Goal: Task Accomplishment & Management: Manage account settings

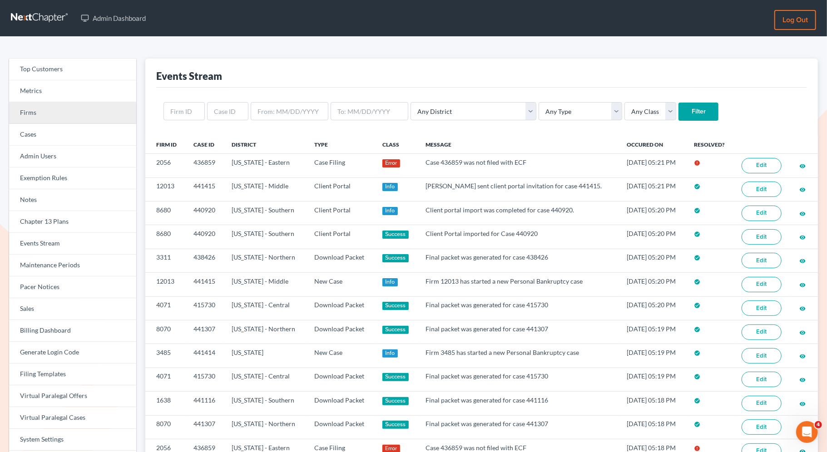
click at [78, 119] on link "Firms" at bounding box center [72, 113] width 127 height 22
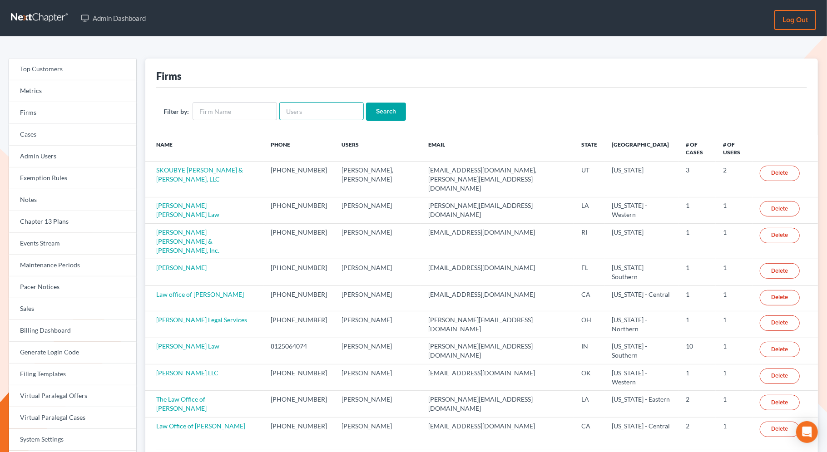
click at [325, 113] on input "text" at bounding box center [321, 111] width 84 height 18
paste input "shane@shanezismanlaw.com"
type input "shane@shanezismanlaw.com"
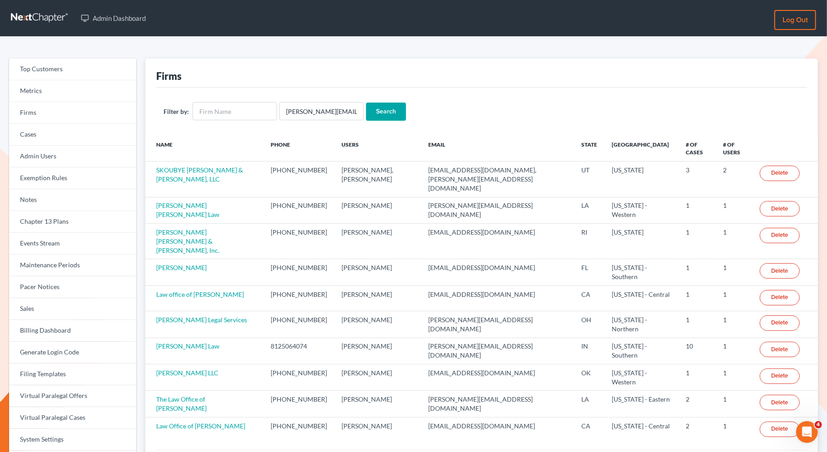
click at [387, 106] on input "Search" at bounding box center [386, 112] width 40 height 18
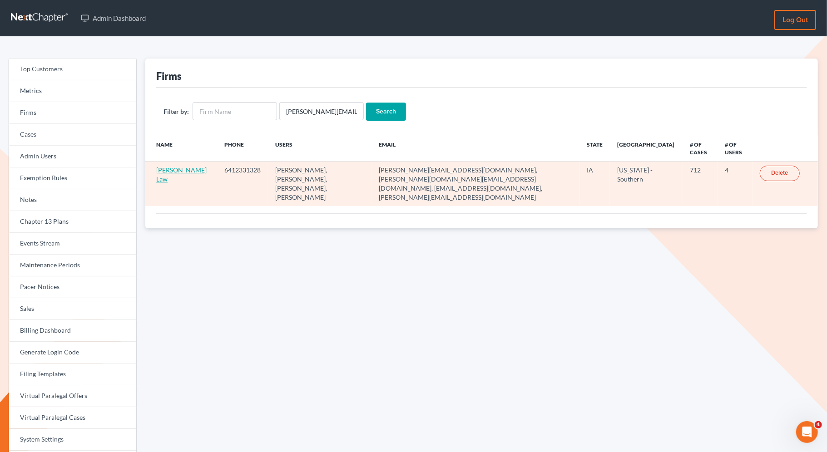
click at [168, 168] on link "Zisman Law" at bounding box center [181, 174] width 50 height 17
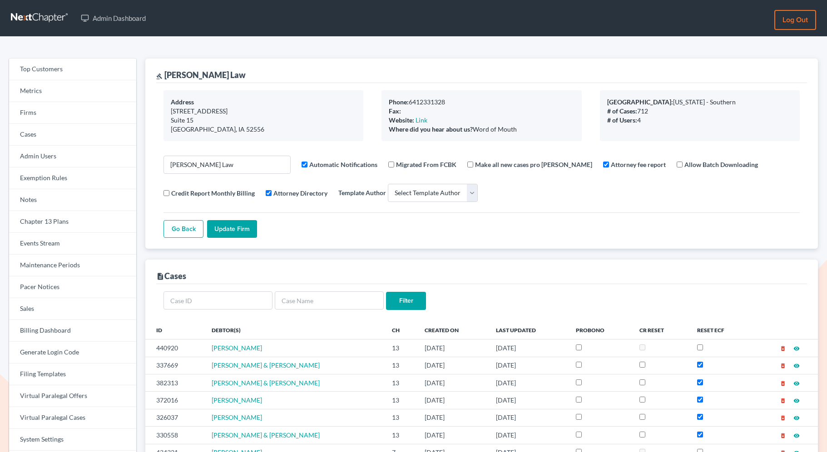
select select
click at [67, 117] on link "Firms" at bounding box center [72, 113] width 127 height 22
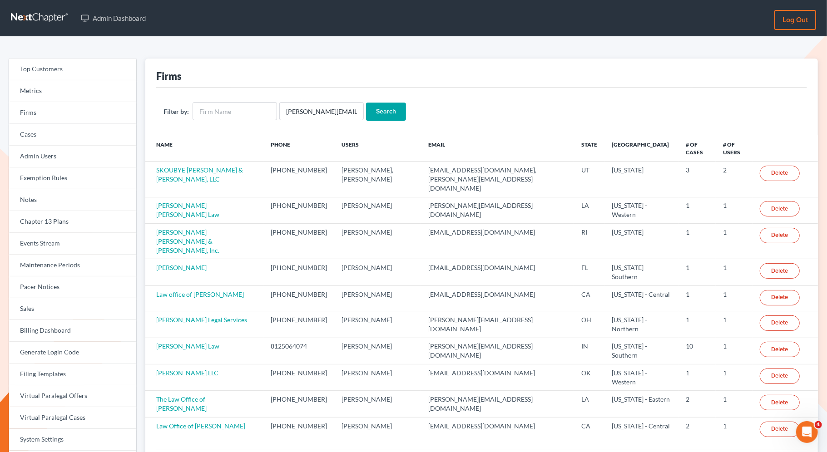
type input "[PERSON_NAME][EMAIL_ADDRESS][DOMAIN_NAME]"
click at [377, 111] on input "Search" at bounding box center [386, 112] width 40 height 18
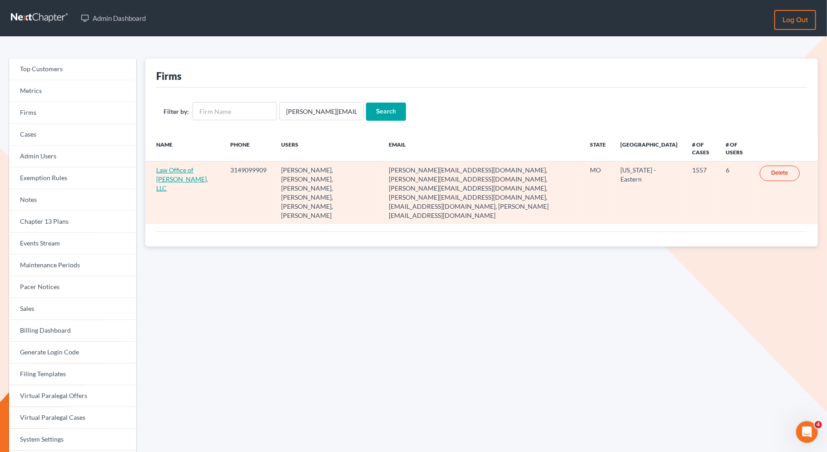
click at [182, 166] on link "Law Office of [PERSON_NAME], LLC" at bounding box center [182, 179] width 52 height 26
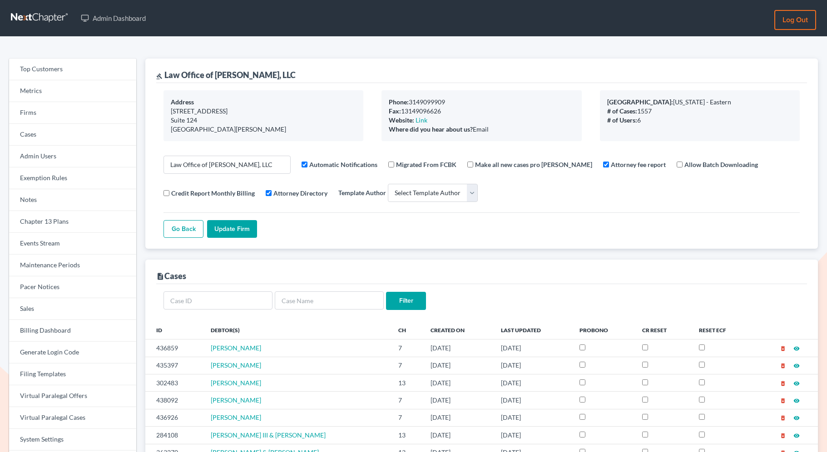
select select
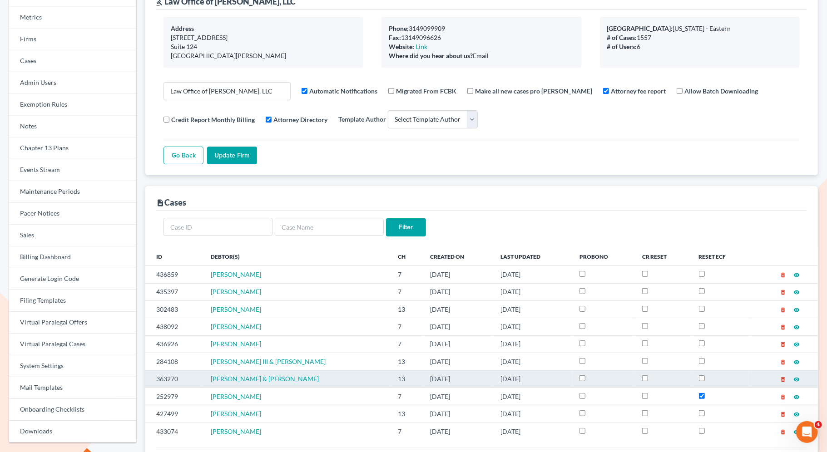
scroll to position [90, 0]
